Goal: Transaction & Acquisition: Purchase product/service

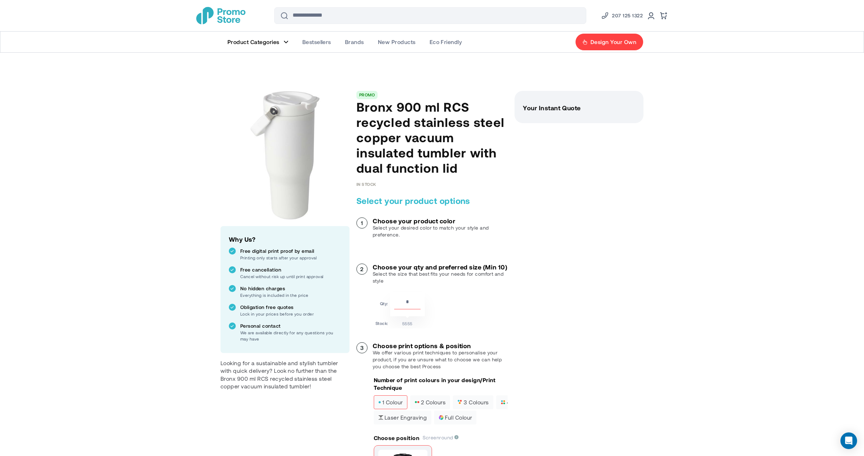
click at [234, 18] on img "store logo" at bounding box center [220, 15] width 49 height 17
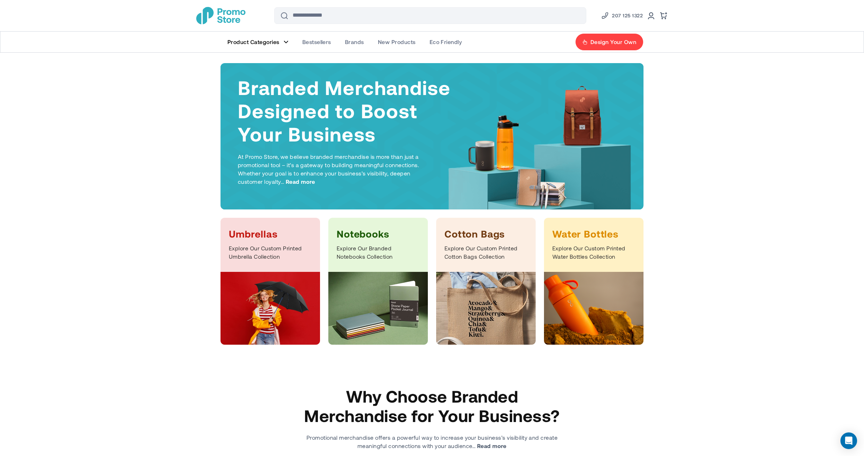
click at [285, 40] on link "Product Categories" at bounding box center [258, 42] width 75 height 21
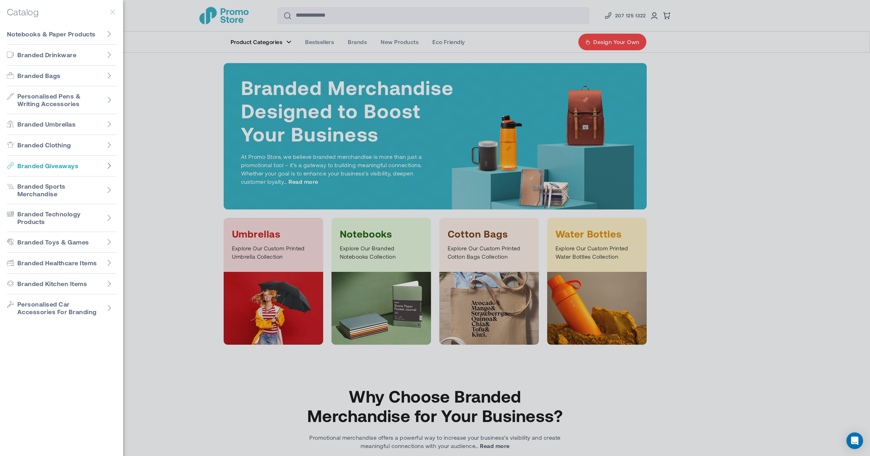
click at [106, 166] on icon "Go to Branded Giveaways" at bounding box center [109, 165] width 7 height 7
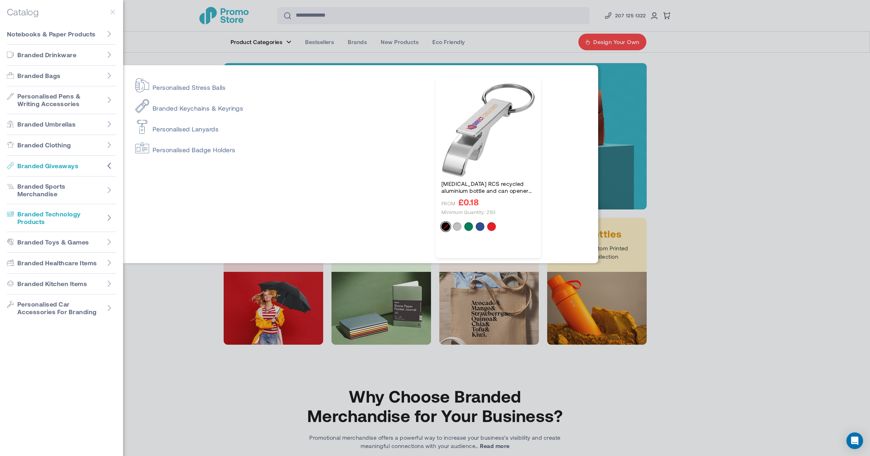
click at [106, 218] on figure "Go to Branded Technology Products" at bounding box center [109, 218] width 14 height 14
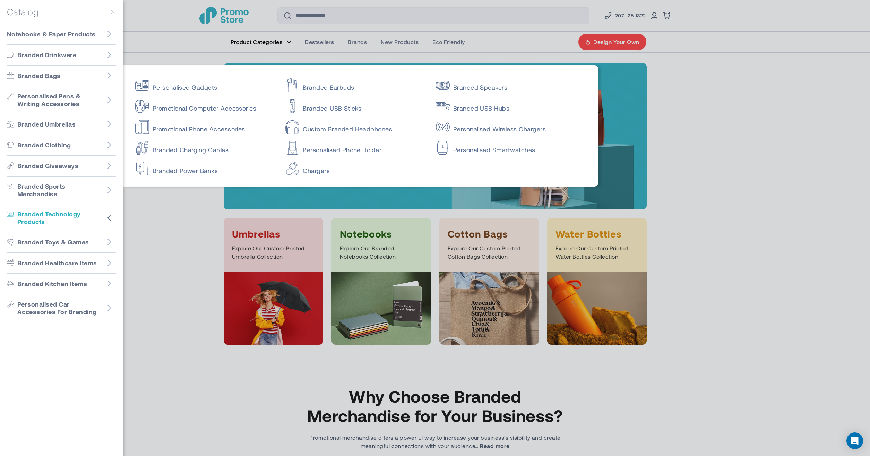
drag, startPoint x: 154, startPoint y: 41, endPoint x: 178, endPoint y: 38, distance: 24.2
click at [154, 42] on div at bounding box center [435, 228] width 870 height 456
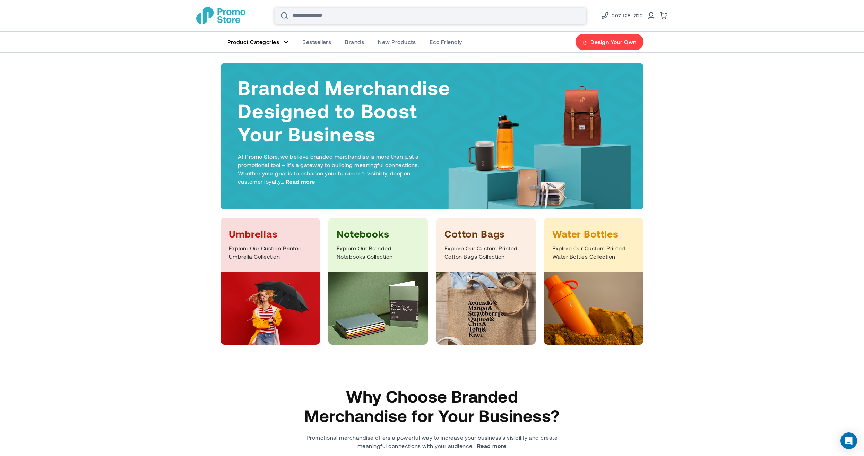
click at [302, 18] on input "Search" at bounding box center [430, 15] width 312 height 17
type input "*********"
